Goal: Task Accomplishment & Management: Manage account settings

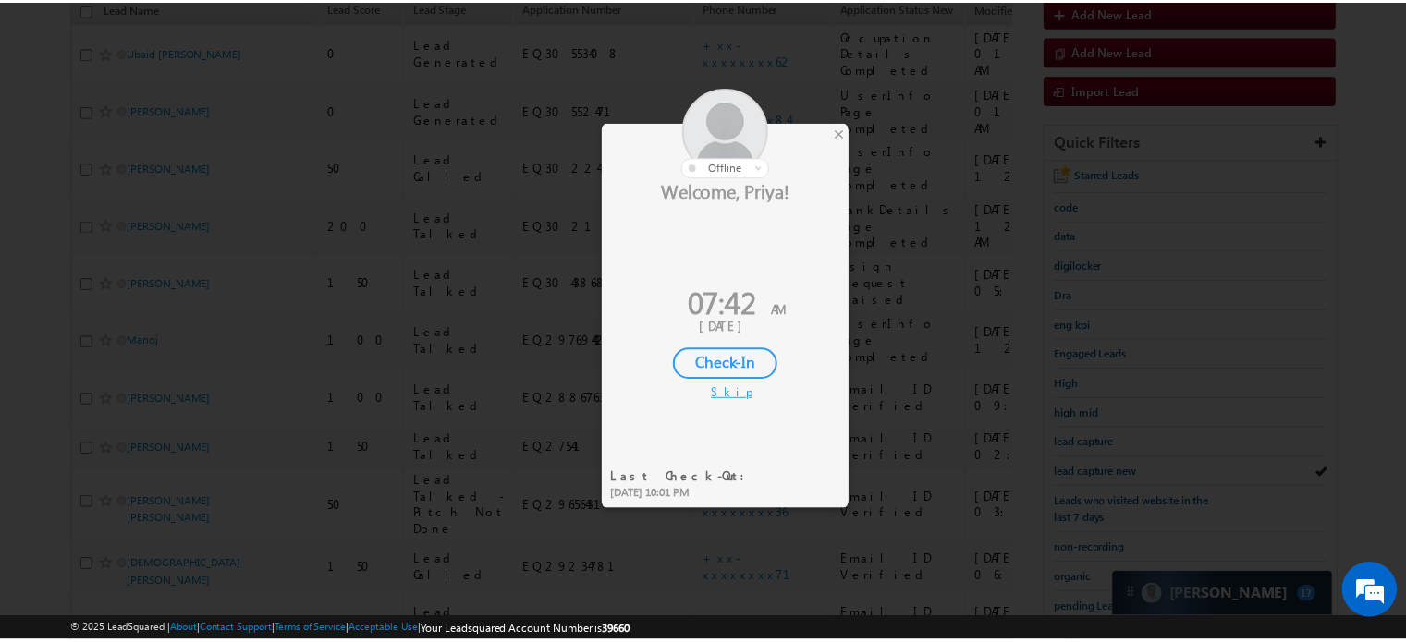
scroll to position [212, 0]
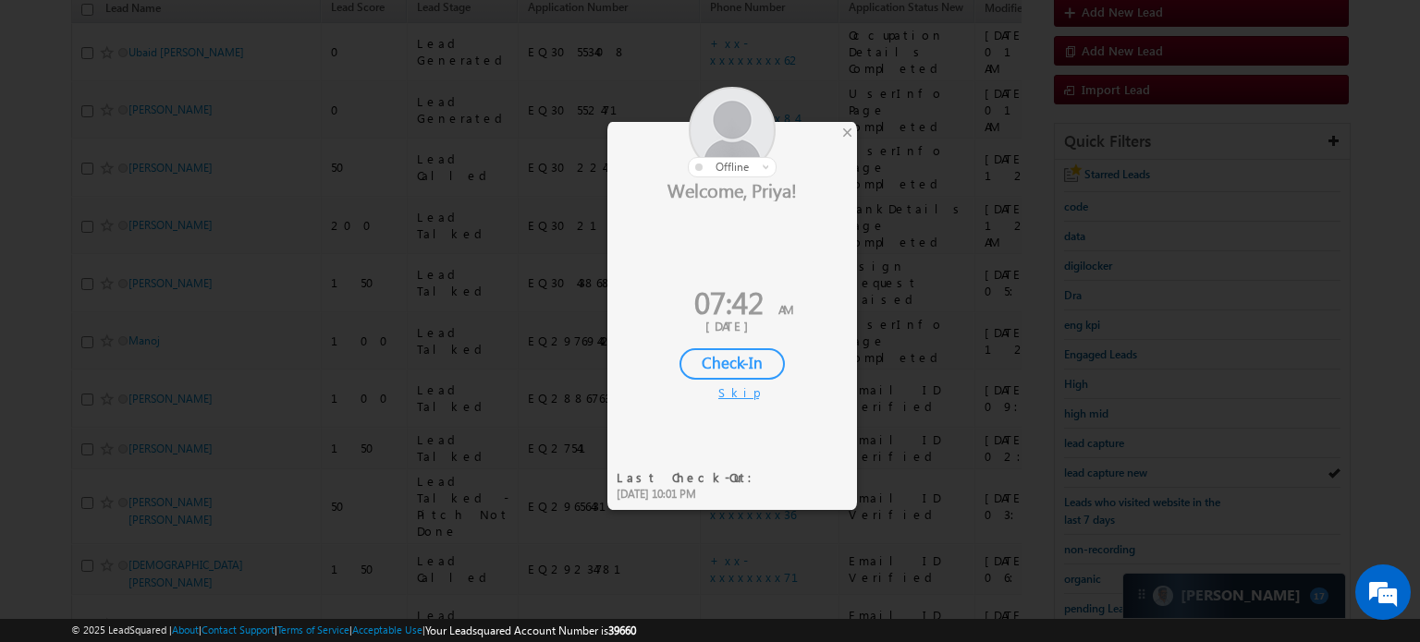
click at [743, 358] on div "Check-In" at bounding box center [731, 363] width 105 height 31
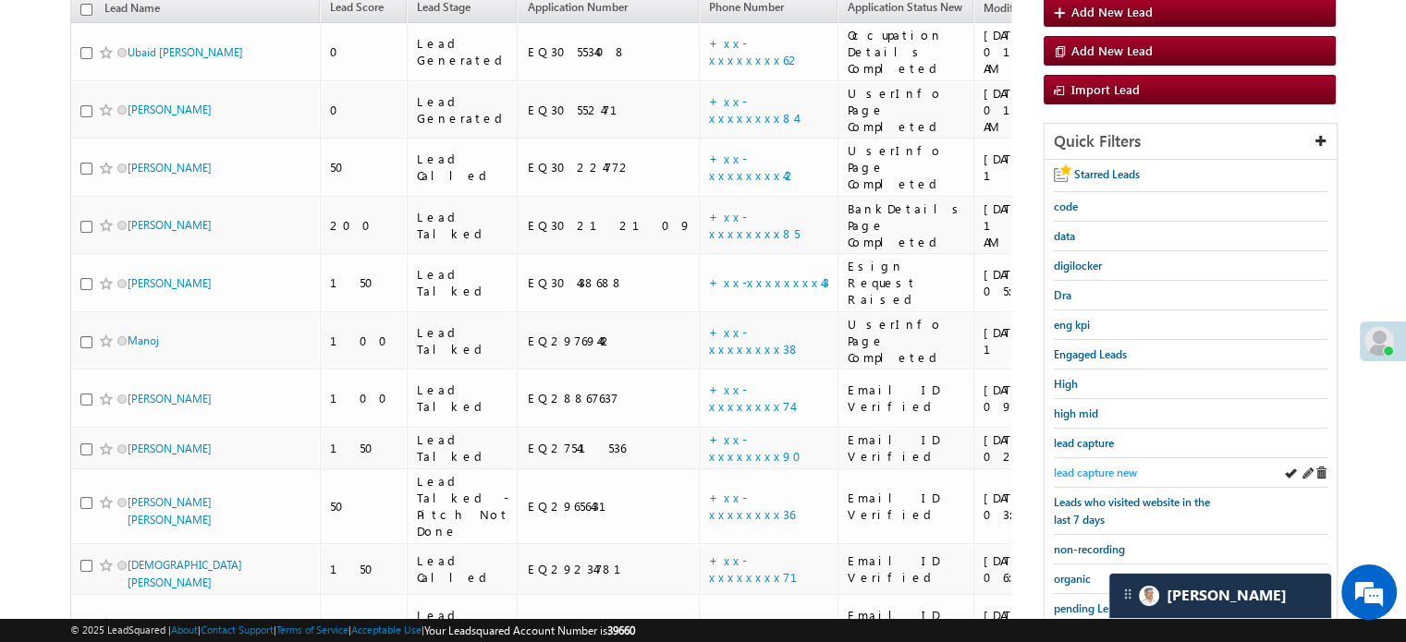
click at [1108, 469] on span "lead capture new" at bounding box center [1095, 473] width 83 height 14
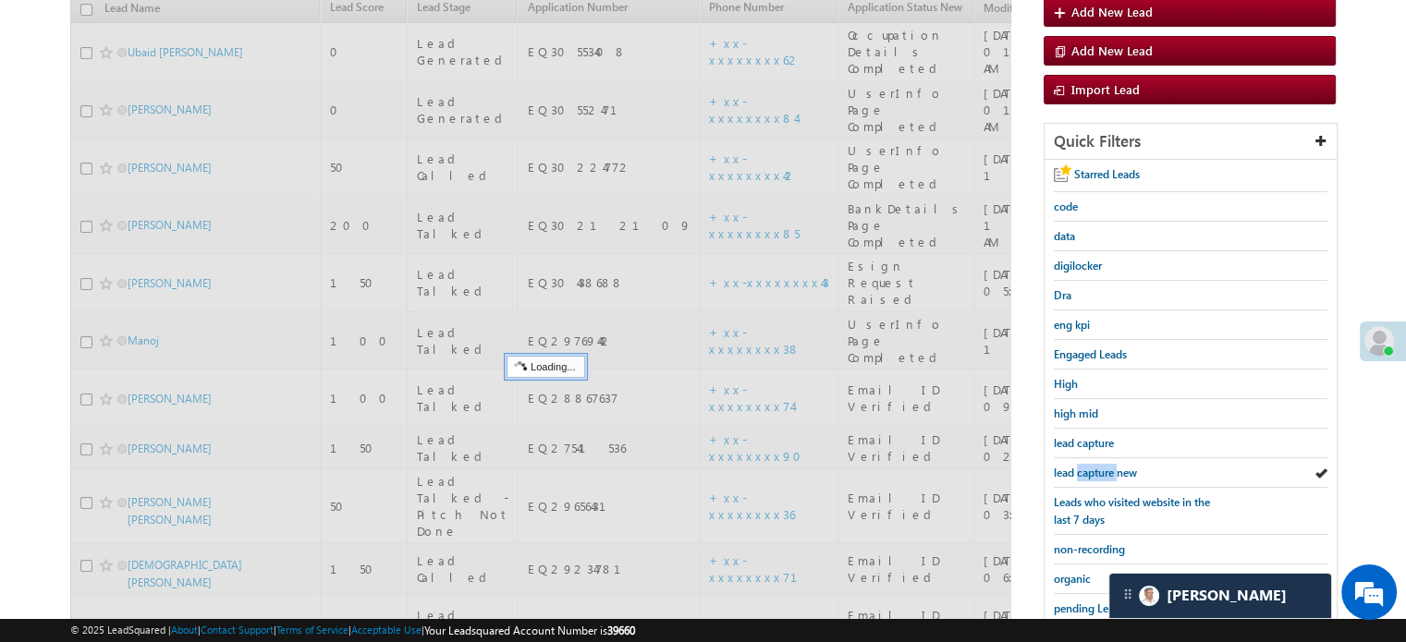
click at [1108, 469] on span "lead capture new" at bounding box center [1095, 473] width 83 height 14
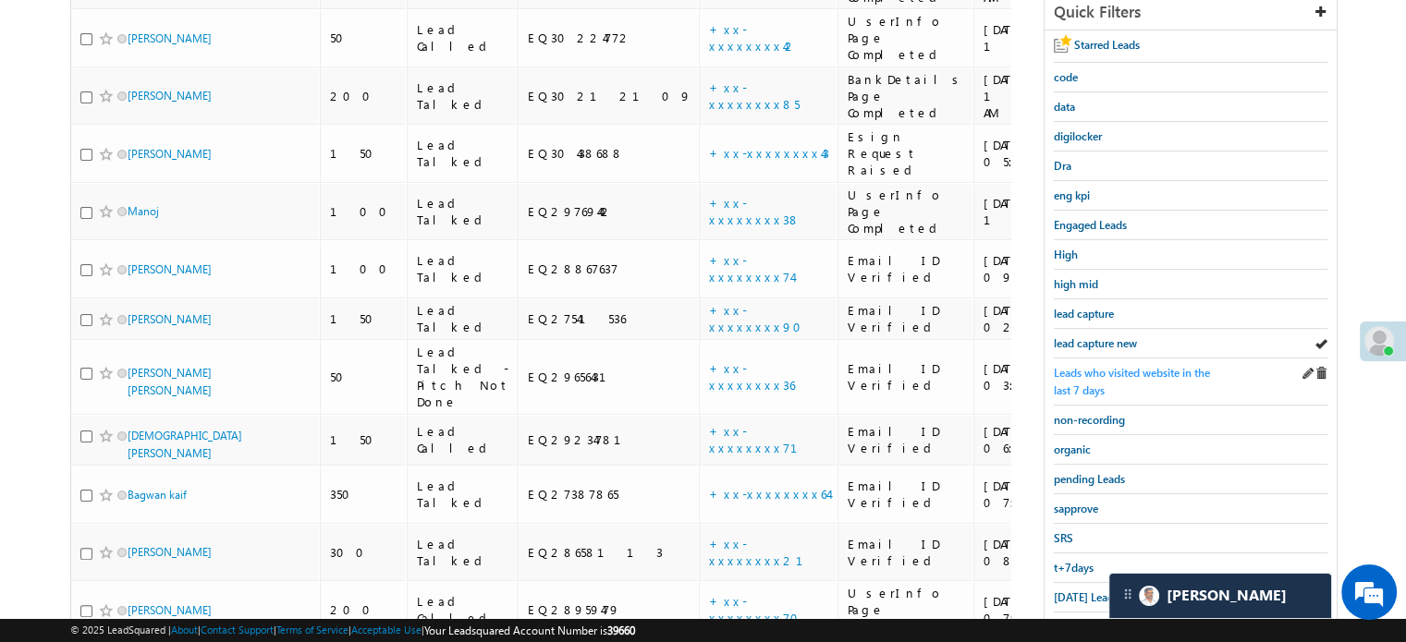
scroll to position [396, 0]
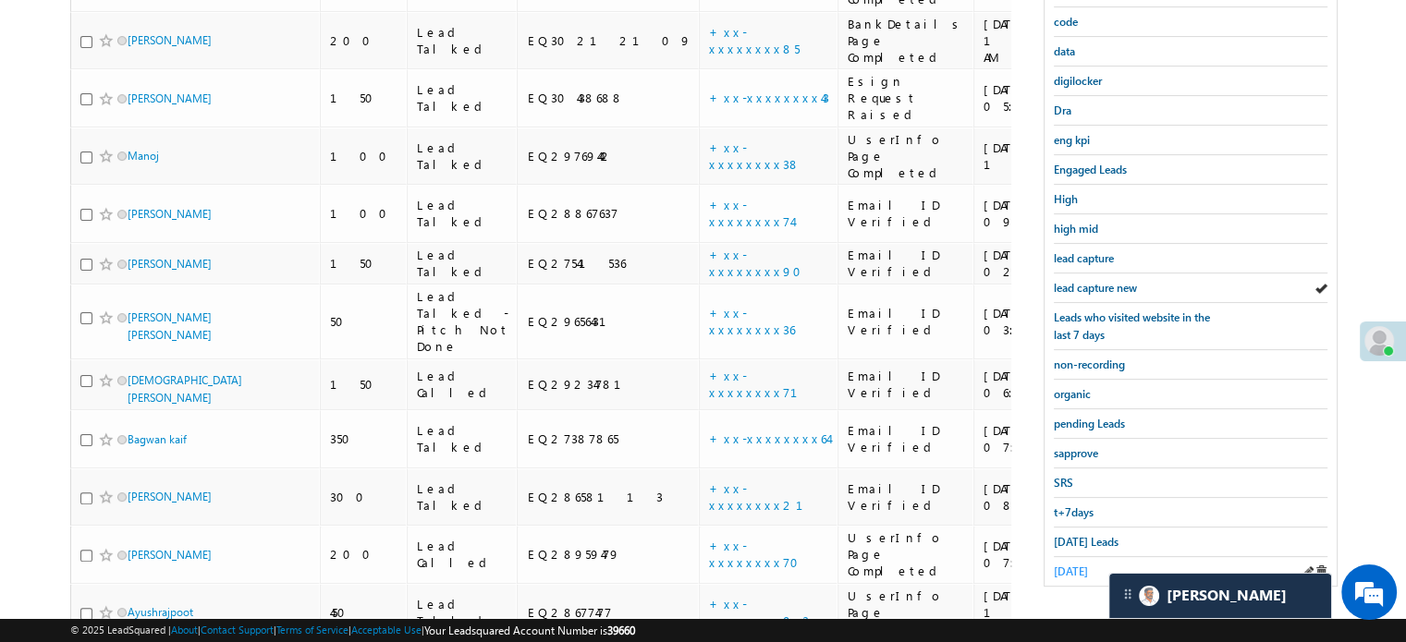
click at [1076, 565] on span "yesterday" at bounding box center [1071, 572] width 34 height 14
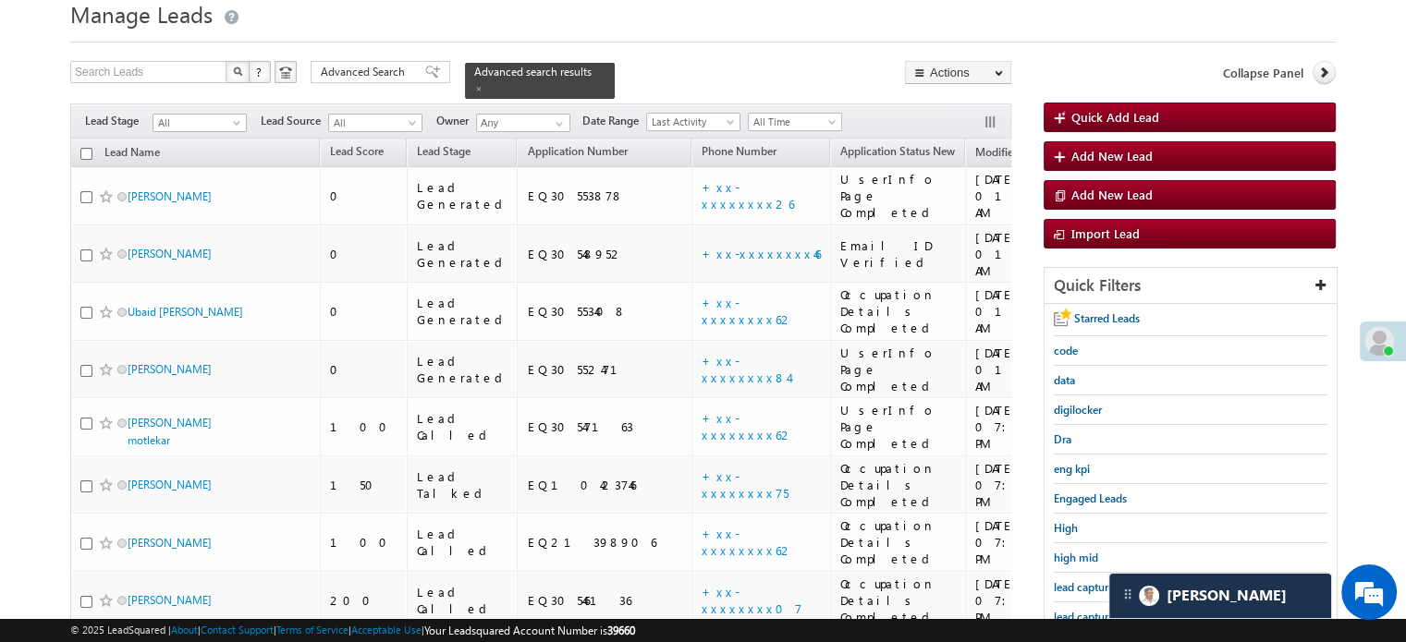
scroll to position [160, 0]
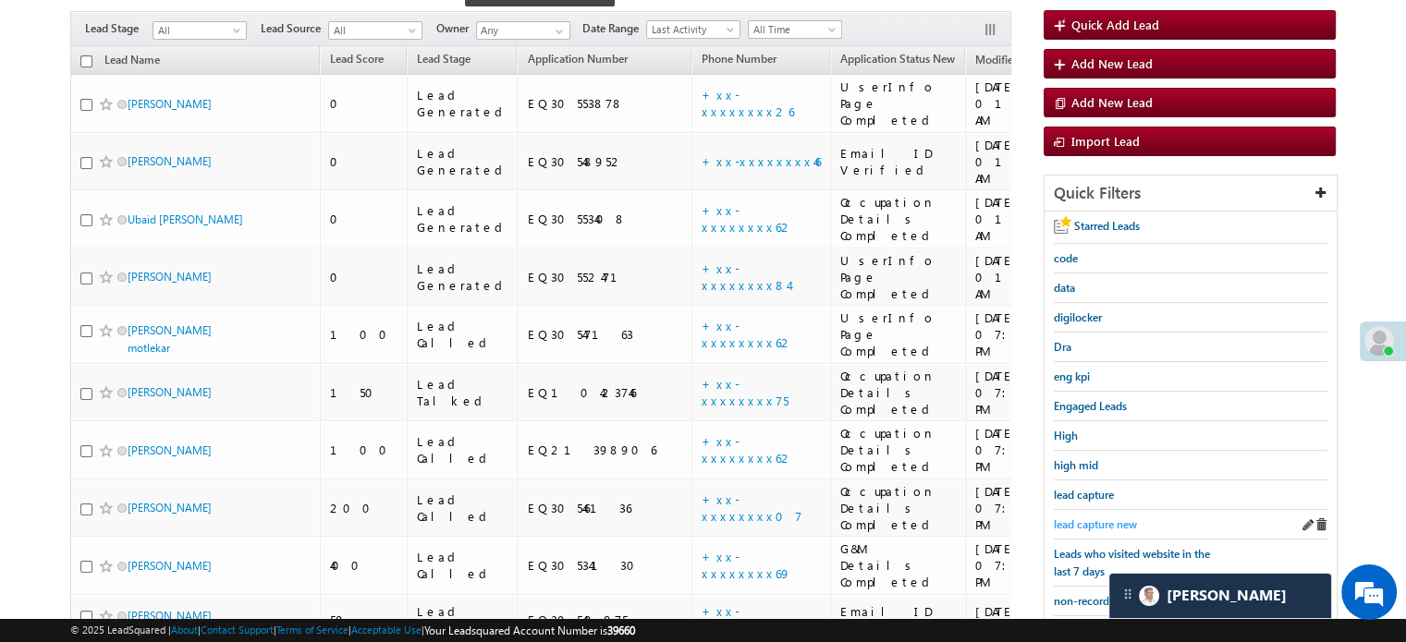
click at [1083, 524] on span "lead capture new" at bounding box center [1095, 525] width 83 height 14
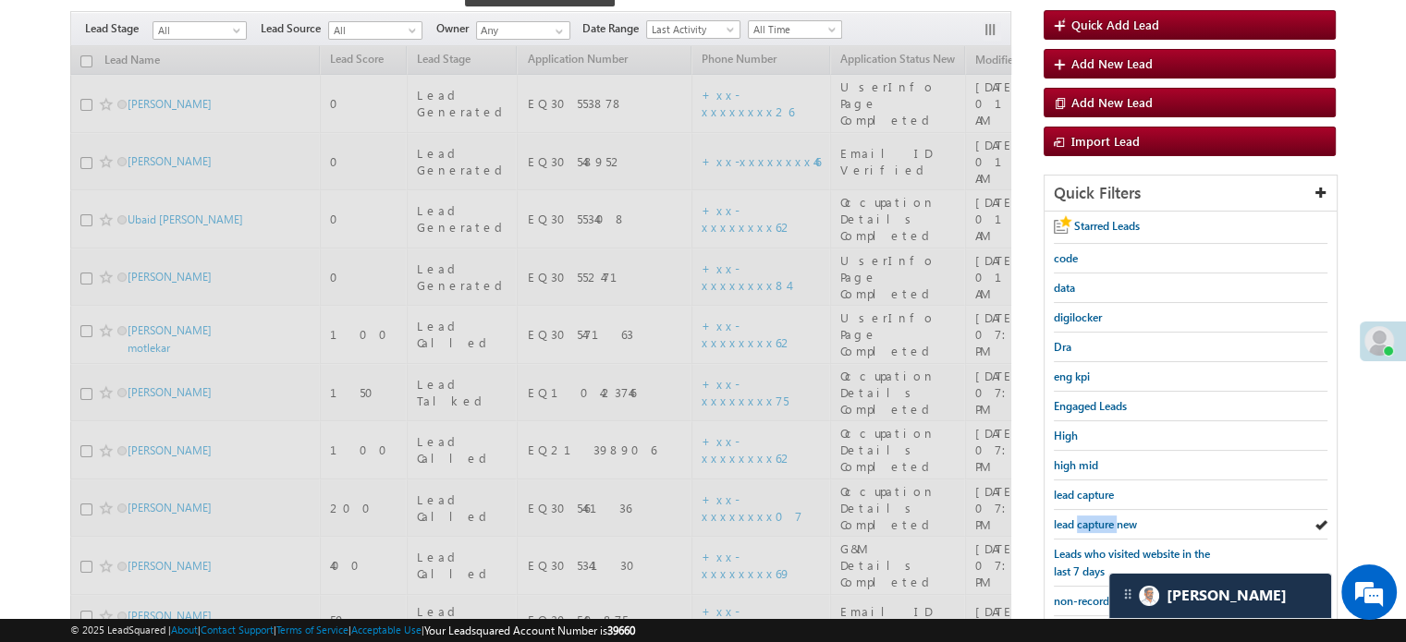
click at [1083, 524] on span "lead capture new" at bounding box center [1095, 525] width 83 height 14
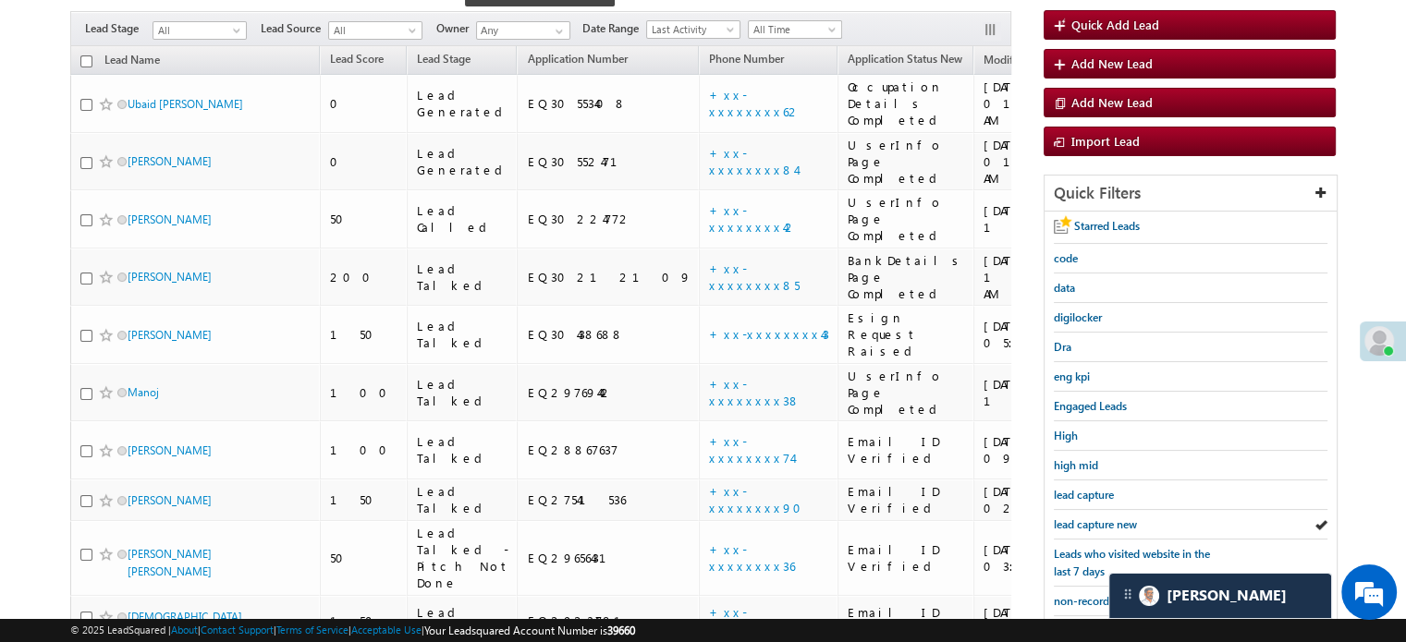
click at [1083, 524] on span "lead capture new" at bounding box center [1095, 525] width 83 height 14
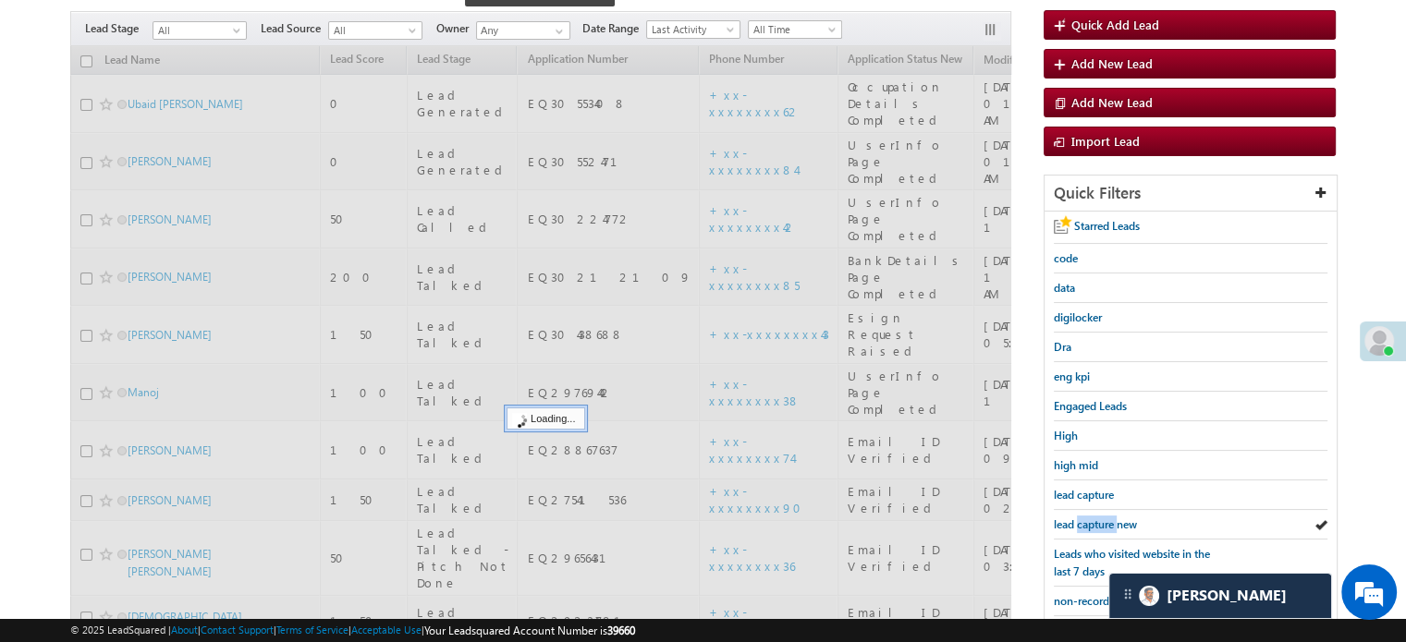
click at [1083, 524] on span "lead capture new" at bounding box center [1095, 525] width 83 height 14
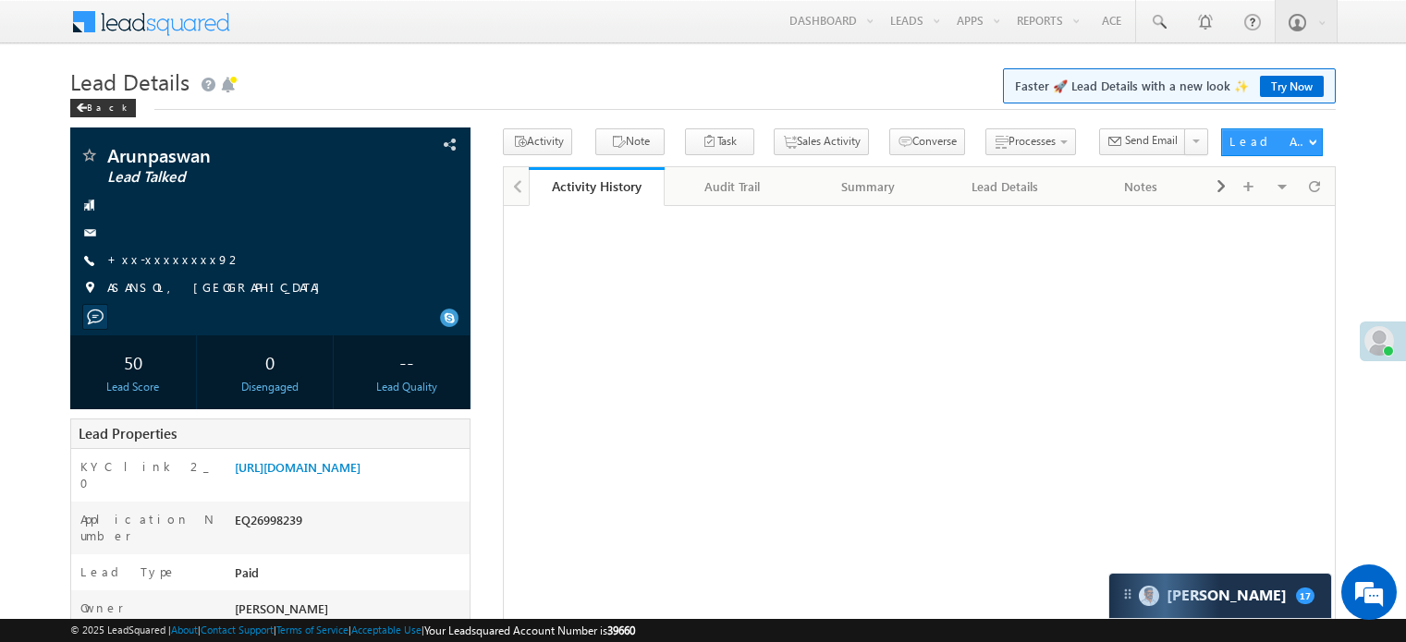
scroll to position [92, 0]
